Goal: Task Accomplishment & Management: Manage account settings

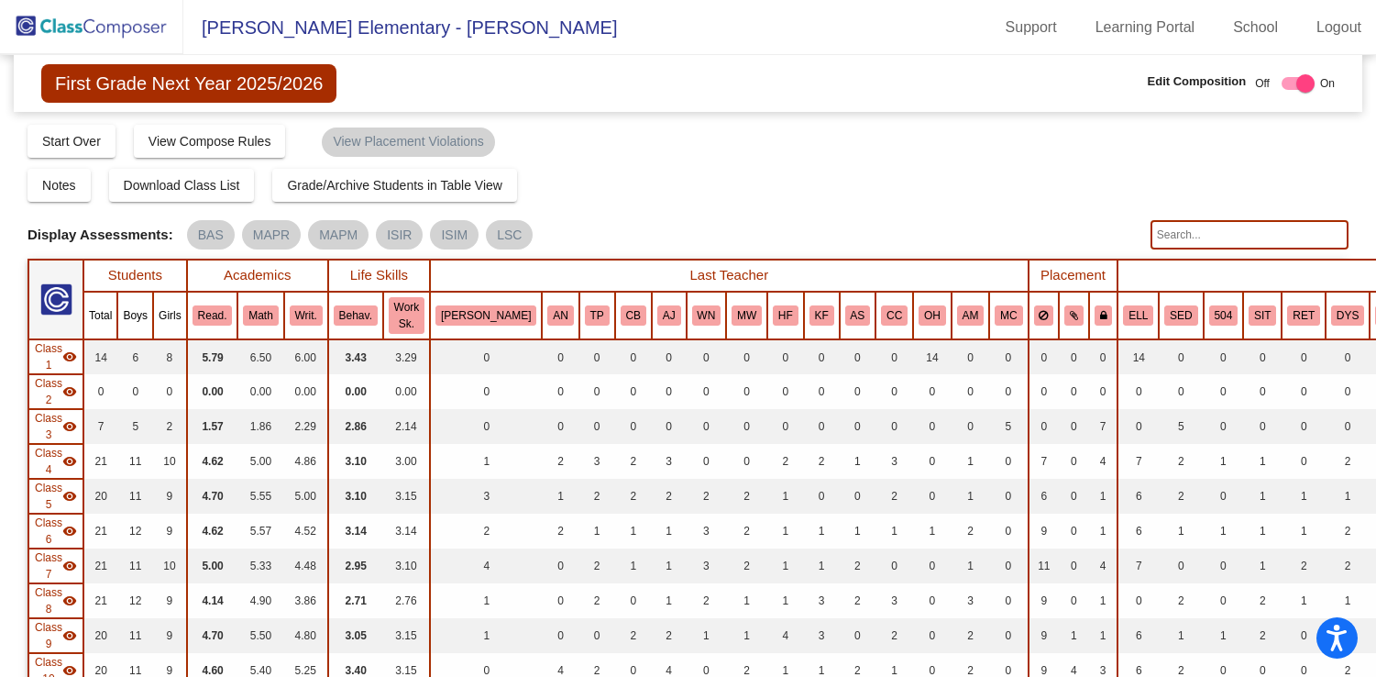
click at [58, 27] on img at bounding box center [91, 27] width 183 height 54
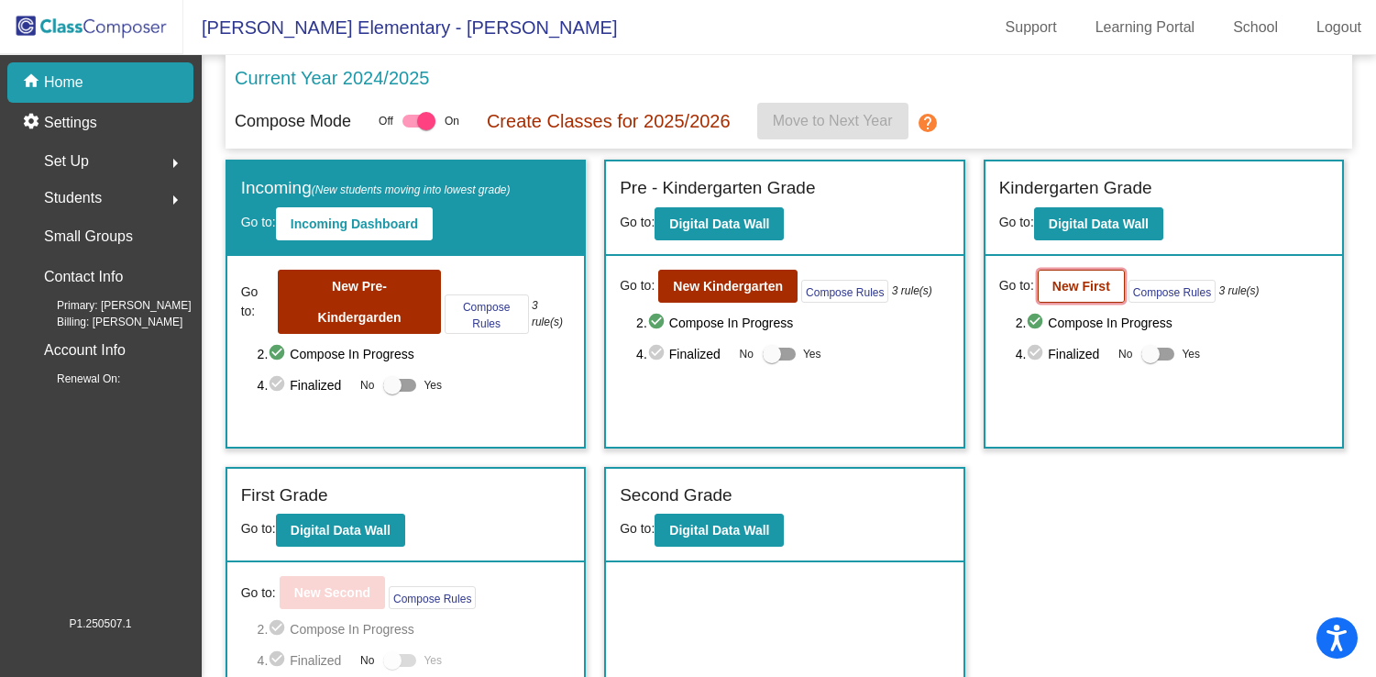
click at [1060, 286] on b "New First" at bounding box center [1082, 286] width 58 height 15
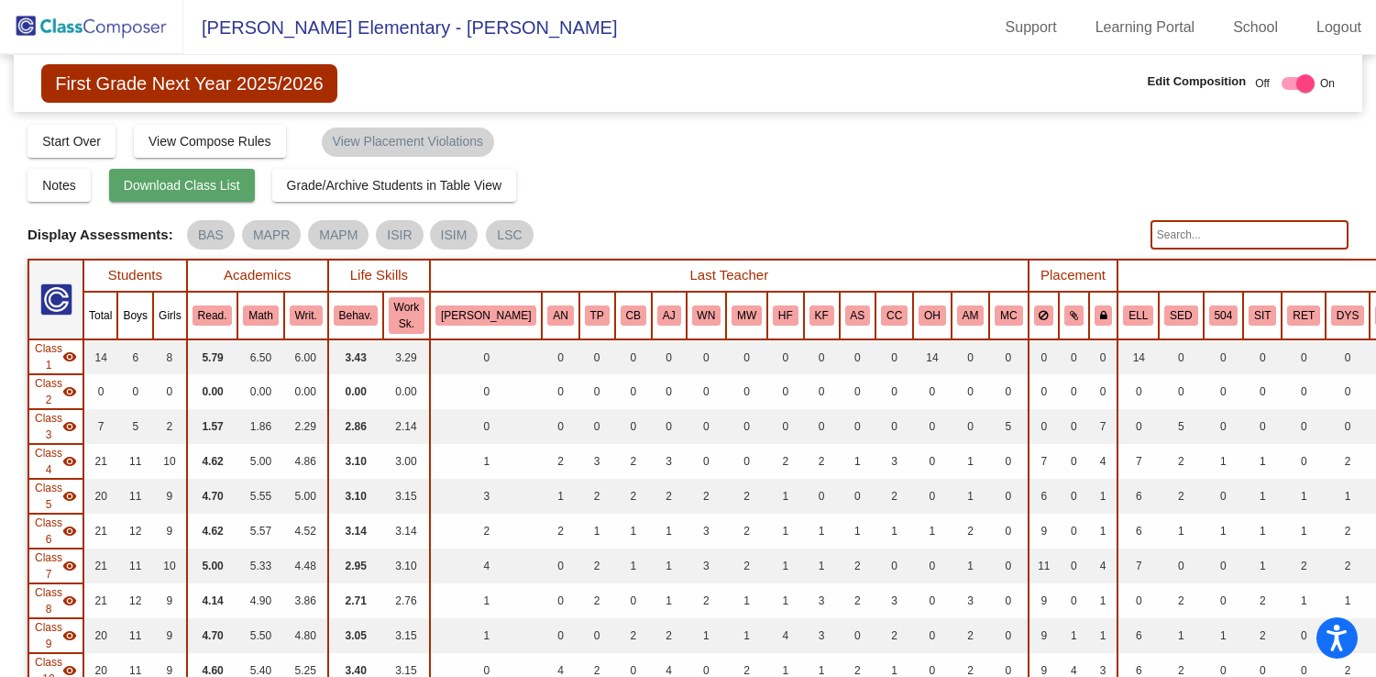
click at [214, 200] on button "Download Class List" at bounding box center [182, 185] width 146 height 33
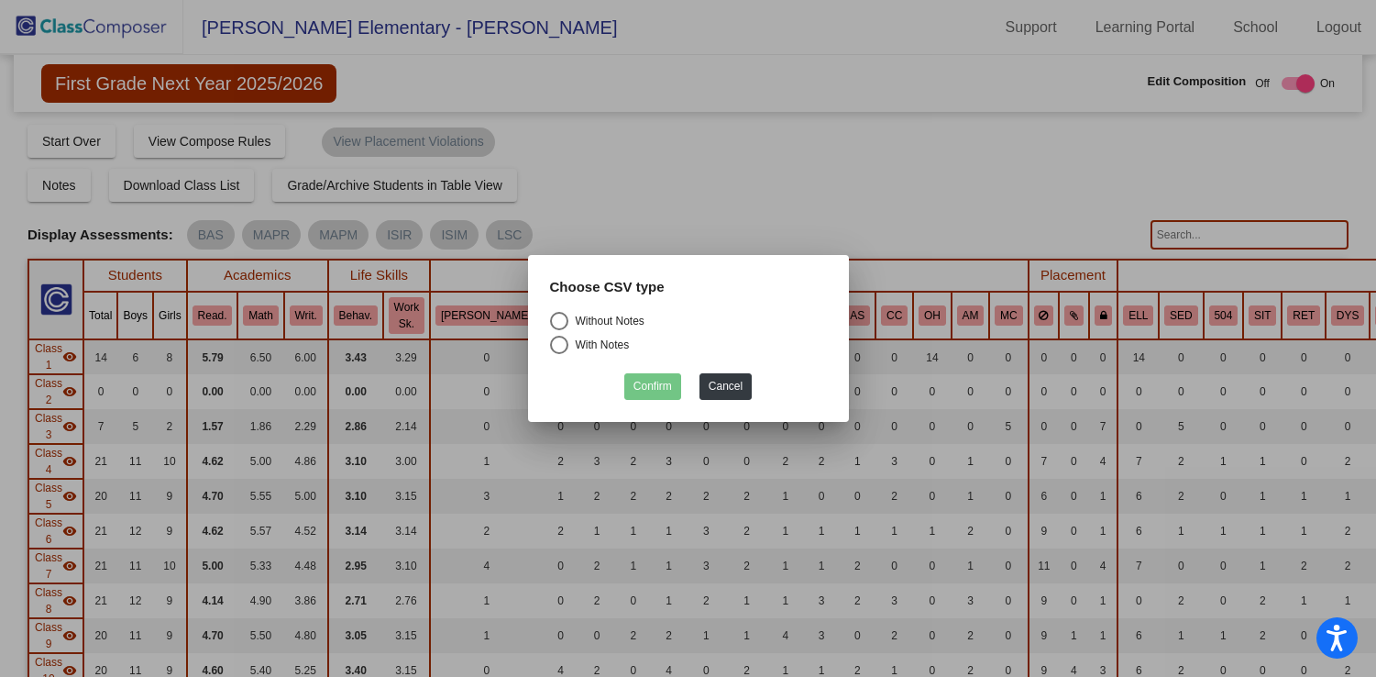
click at [564, 322] on div "Select an option" at bounding box center [559, 321] width 18 height 18
click at [559, 330] on input "Without Notes" at bounding box center [558, 330] width 1 height 1
radio input "true"
click at [667, 387] on button "Confirm" at bounding box center [652, 386] width 57 height 27
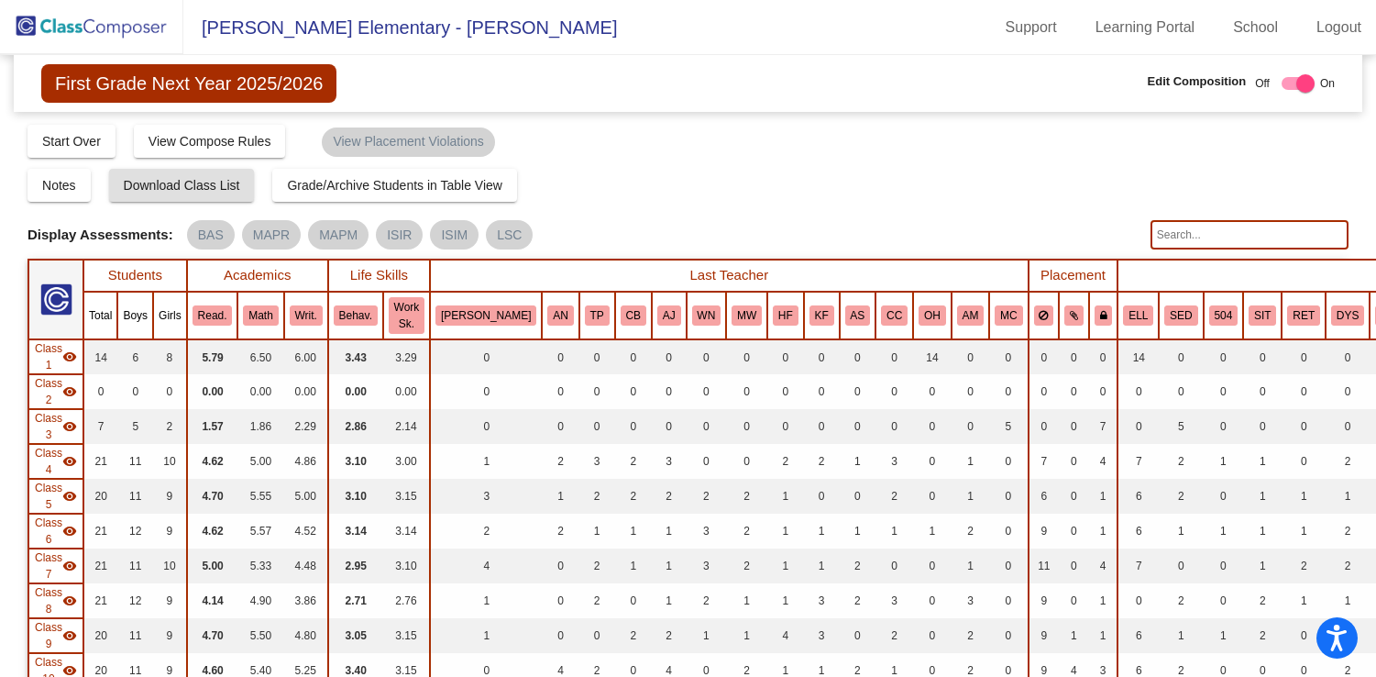
click at [63, 17] on img at bounding box center [91, 27] width 183 height 54
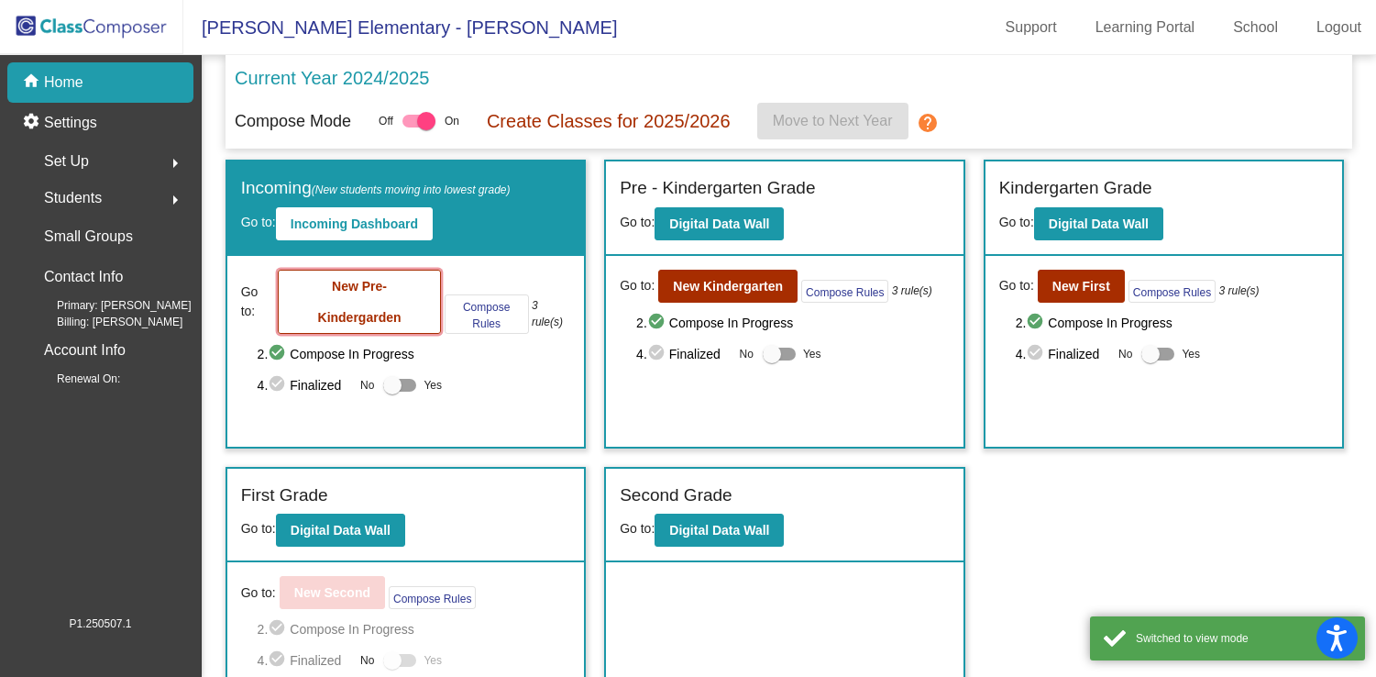
click at [389, 285] on button "New Pre-Kindergarden" at bounding box center [359, 302] width 162 height 64
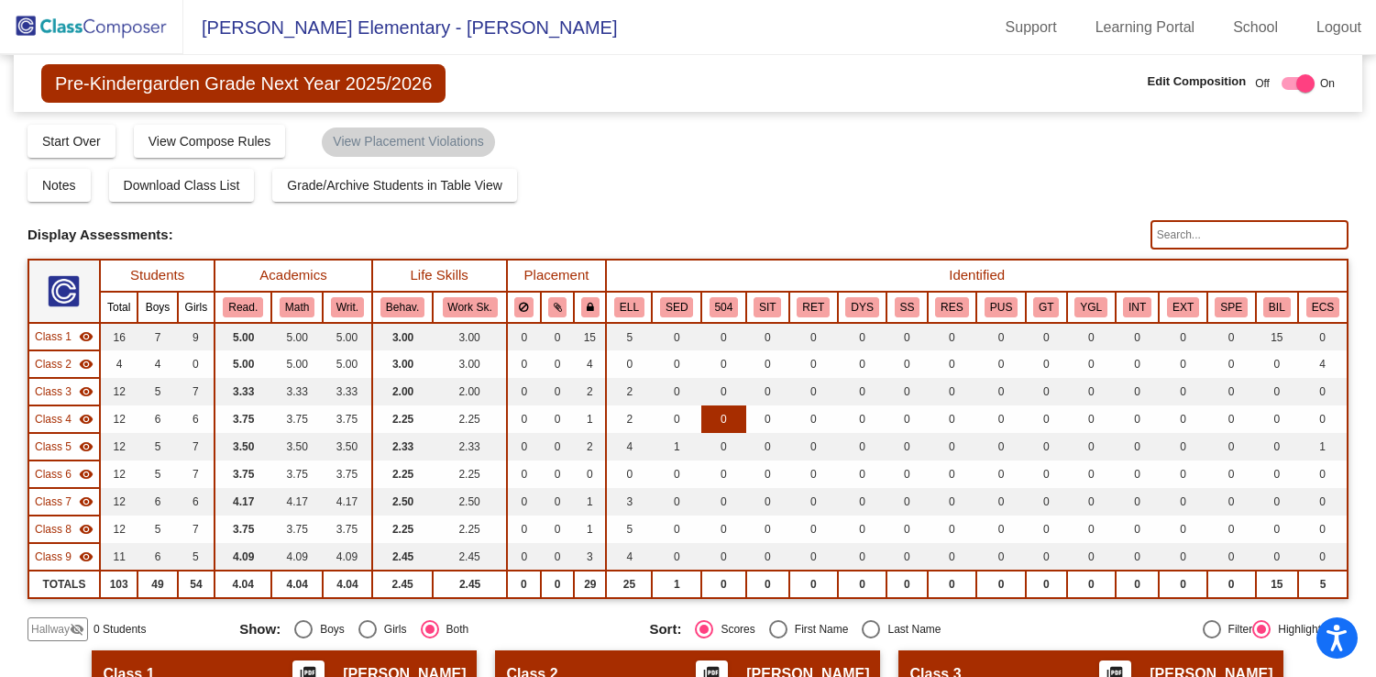
scroll to position [9, 0]
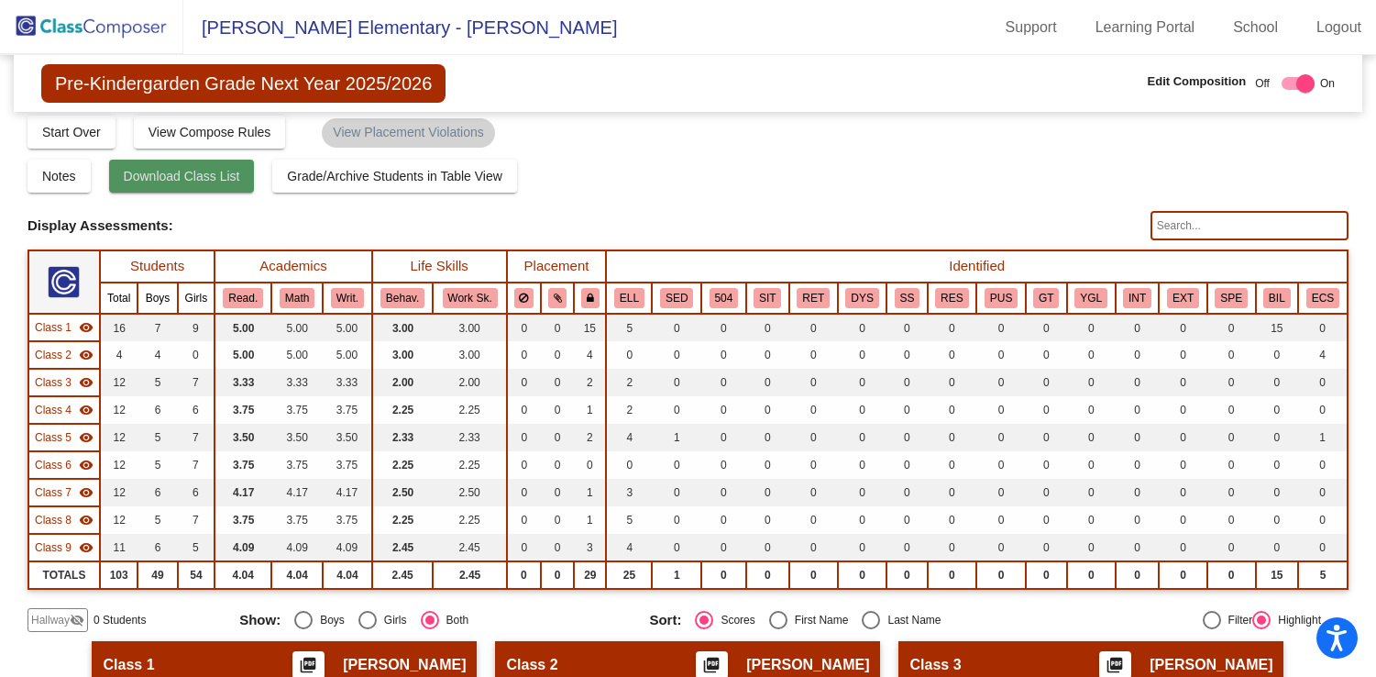
click at [220, 189] on button "Download Class List" at bounding box center [182, 176] width 146 height 33
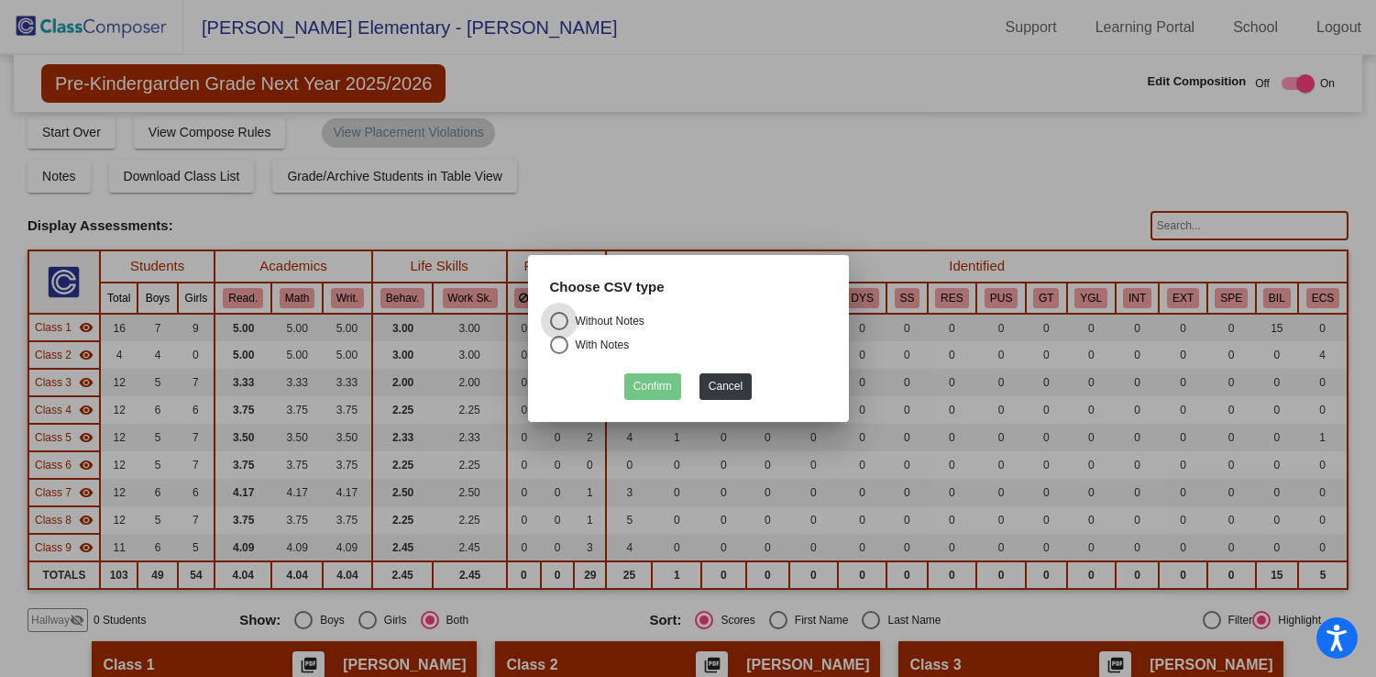
drag, startPoint x: 556, startPoint y: 322, endPoint x: 594, endPoint y: 343, distance: 43.9
click at [557, 322] on div "Select an option" at bounding box center [559, 321] width 18 height 18
click at [558, 330] on input "Without Notes" at bounding box center [558, 330] width 1 height 1
radio input "true"
click at [651, 384] on button "Confirm" at bounding box center [652, 386] width 57 height 27
